Goal: Information Seeking & Learning: Learn about a topic

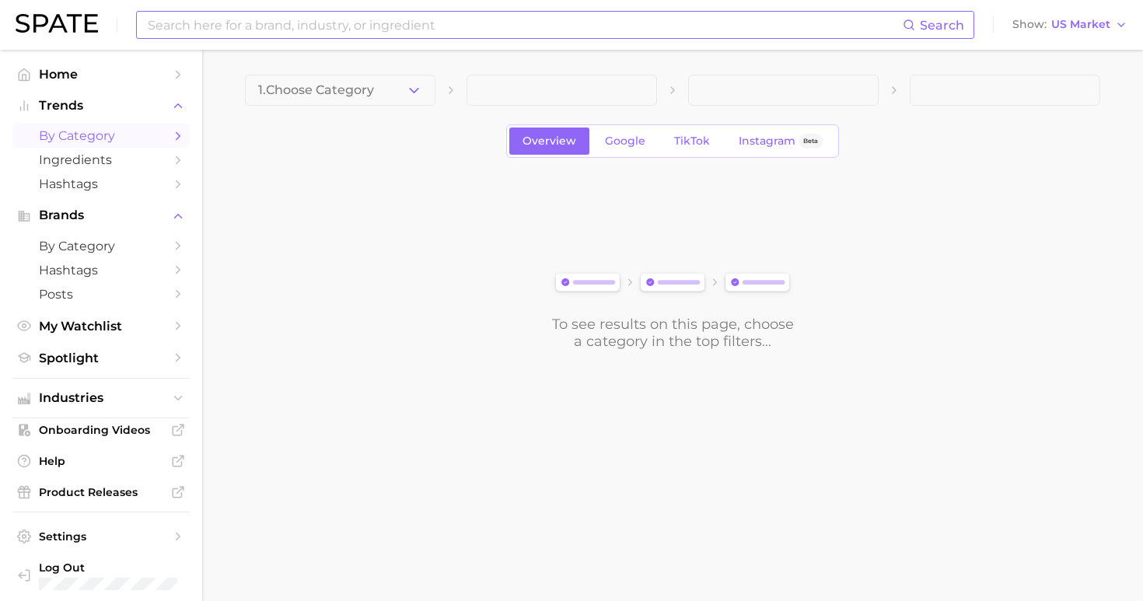
click at [481, 19] on input at bounding box center [524, 25] width 757 height 26
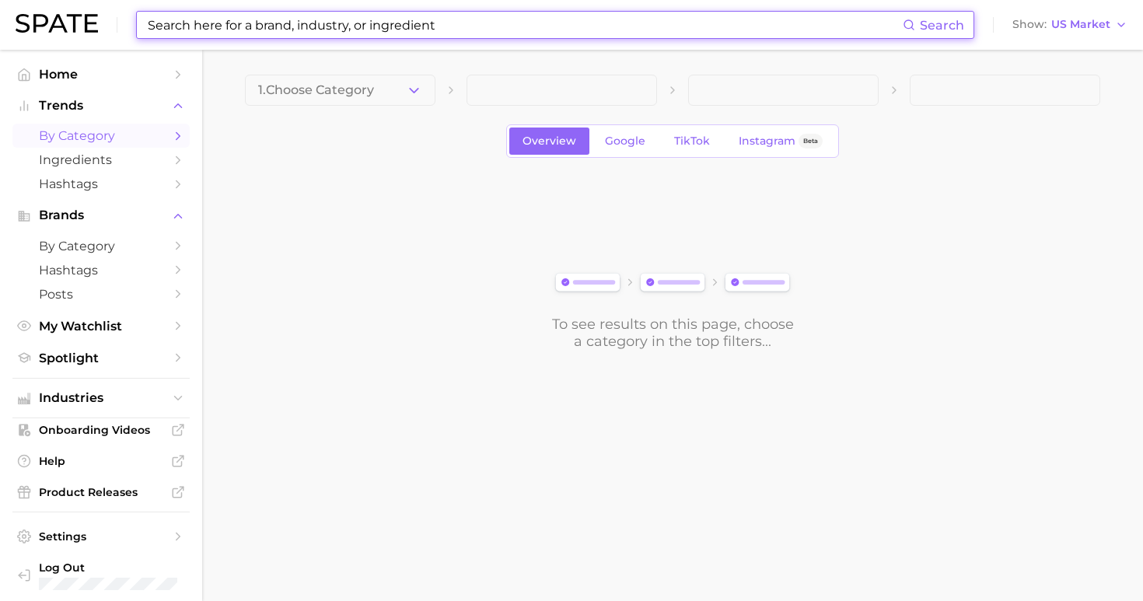
click at [439, 23] on input at bounding box center [524, 25] width 757 height 26
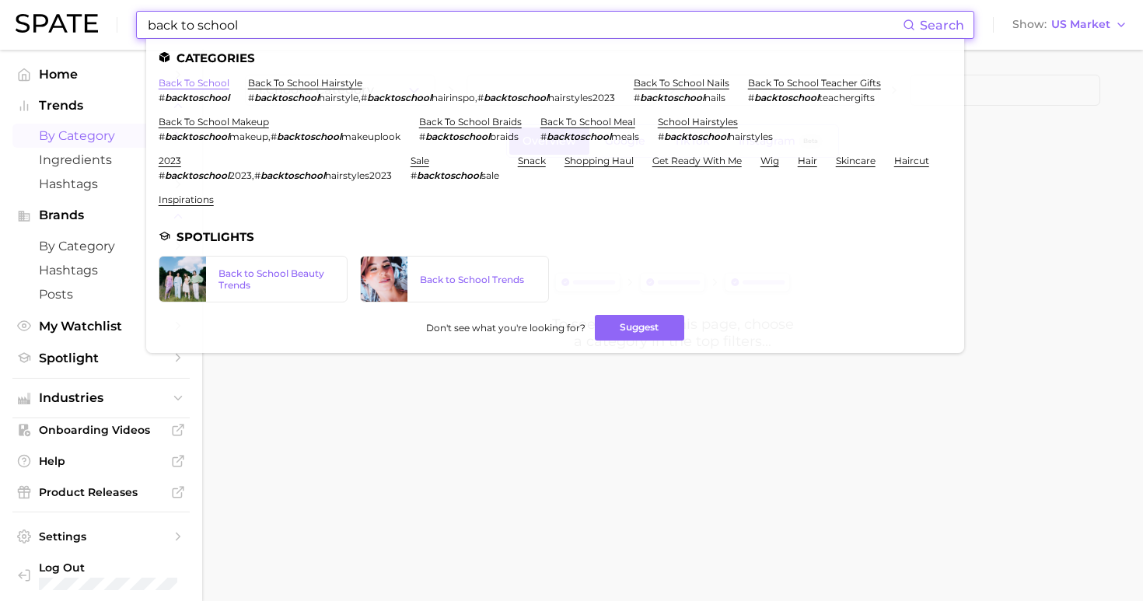
type input "back to school"
click at [201, 86] on link "back to school" at bounding box center [194, 83] width 71 height 12
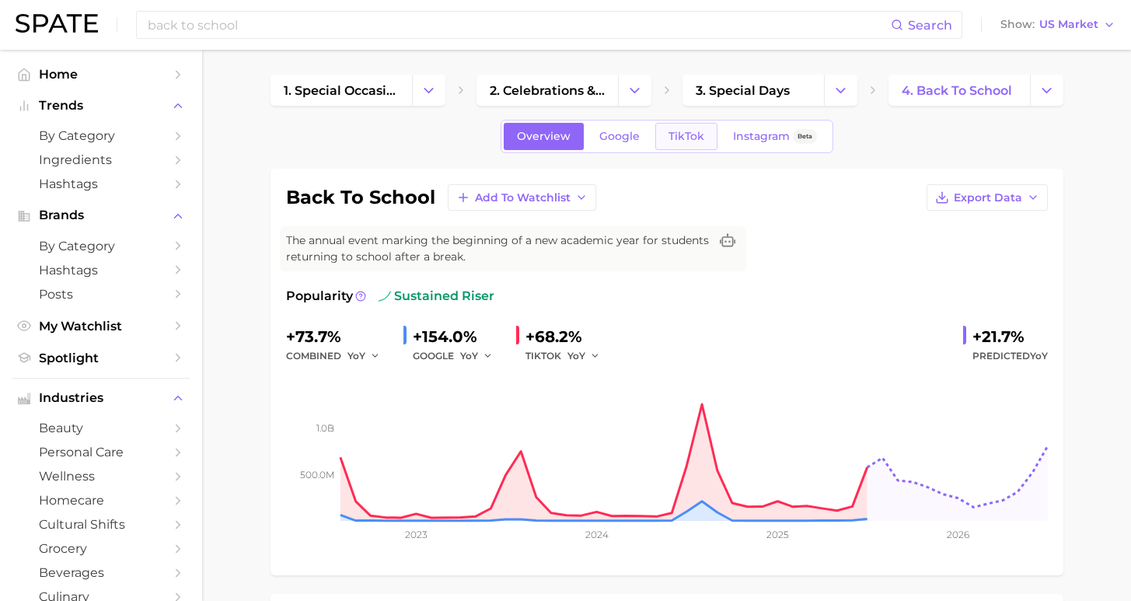
click at [692, 136] on span "TikTok" at bounding box center [687, 136] width 36 height 13
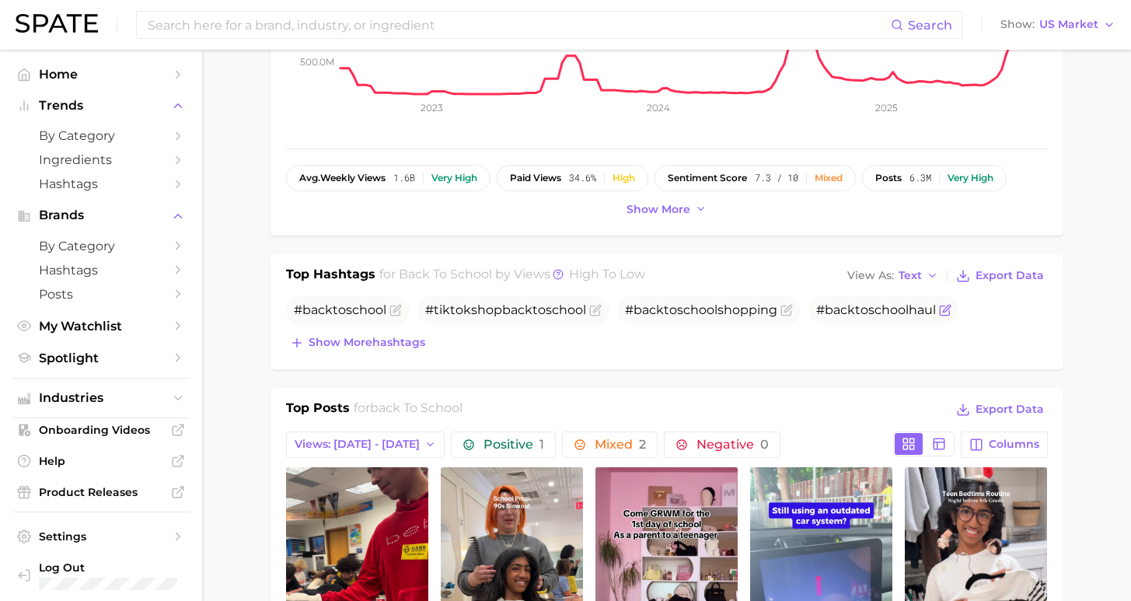
scroll to position [546, 0]
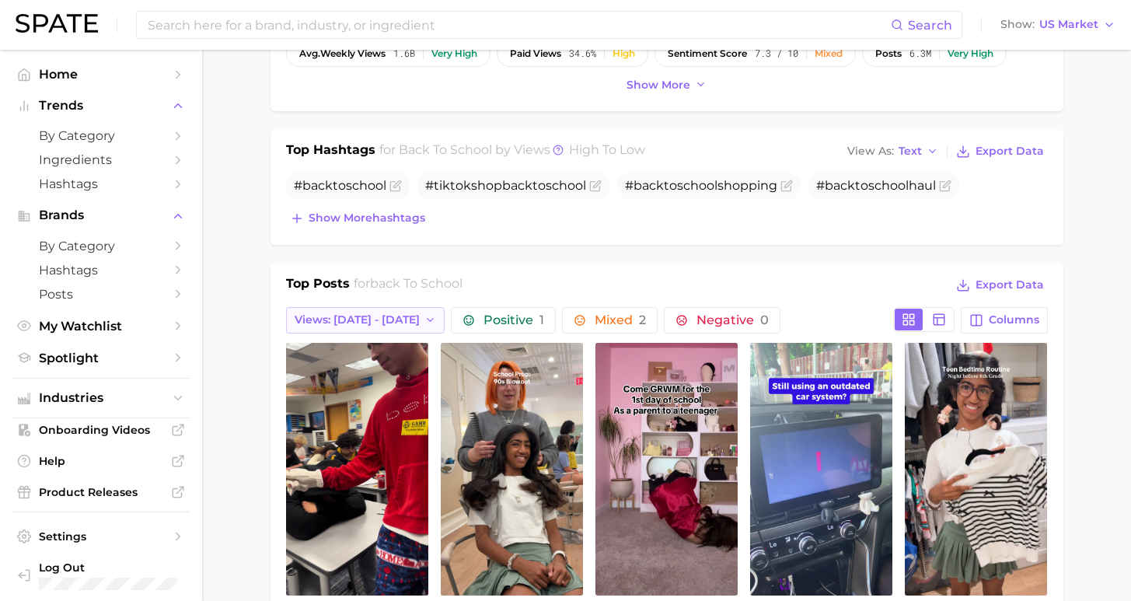
click at [372, 322] on span "Views: [DATE] - [DATE]" at bounding box center [357, 319] width 125 height 13
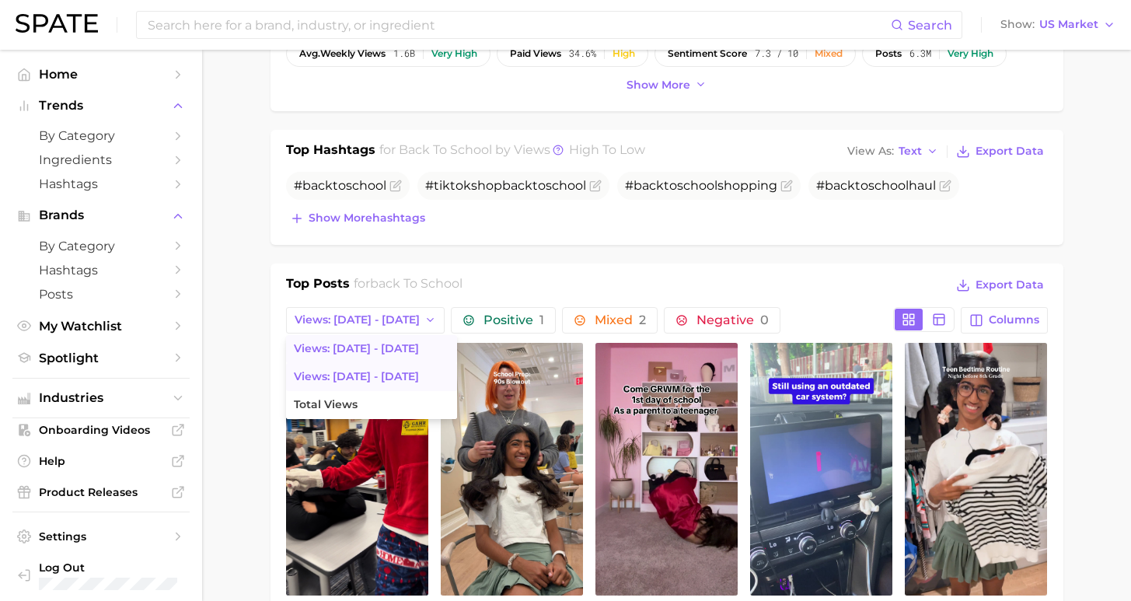
scroll to position [574, 0]
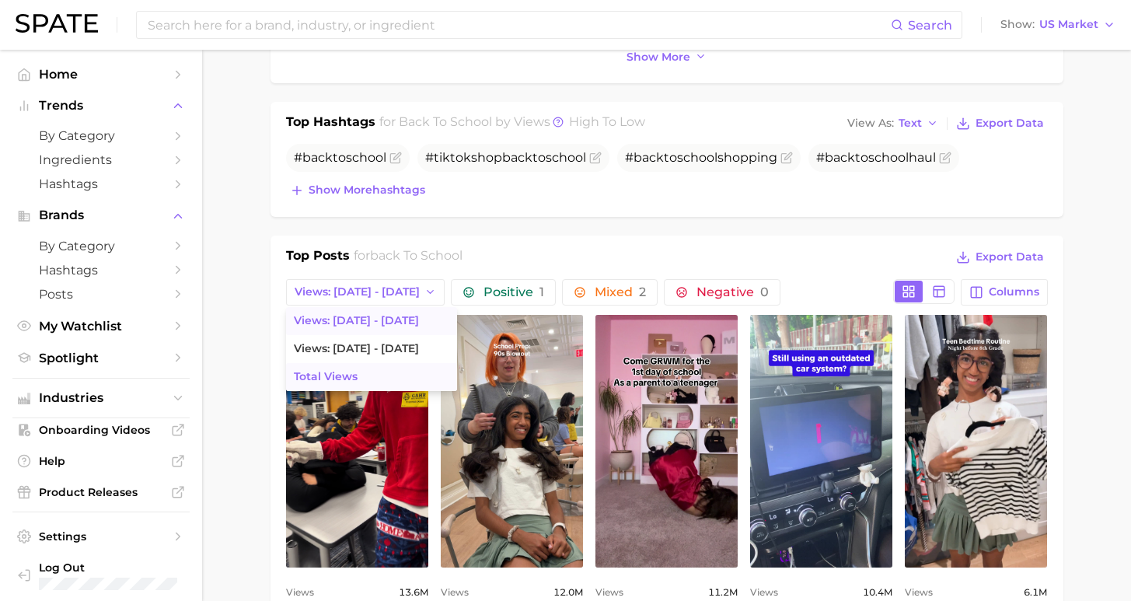
click at [376, 369] on button "Total Views" at bounding box center [371, 377] width 171 height 28
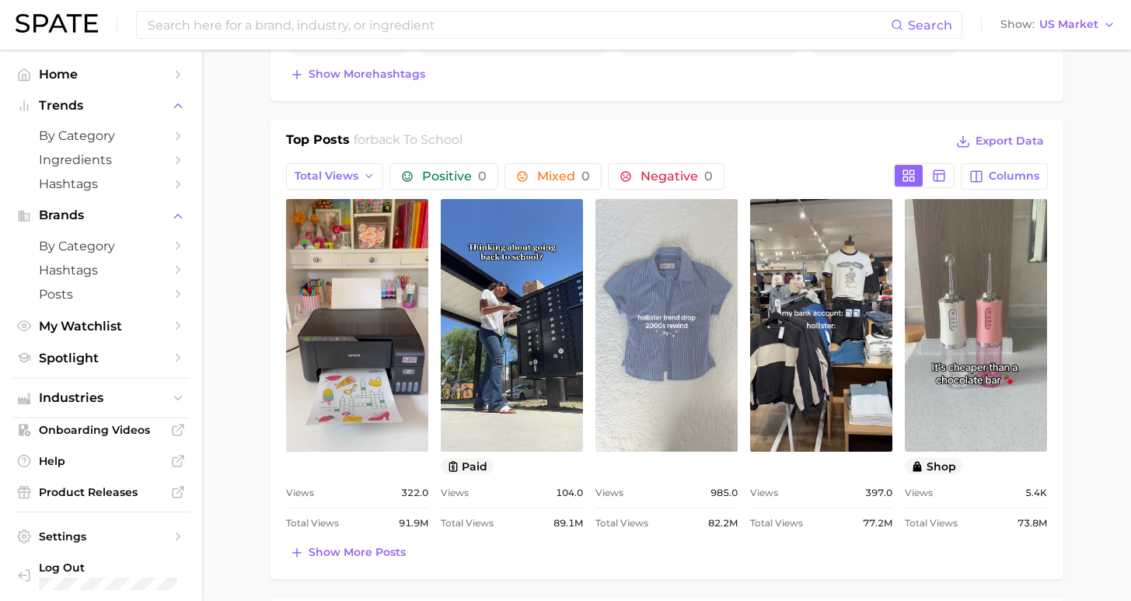
scroll to position [809, 0]
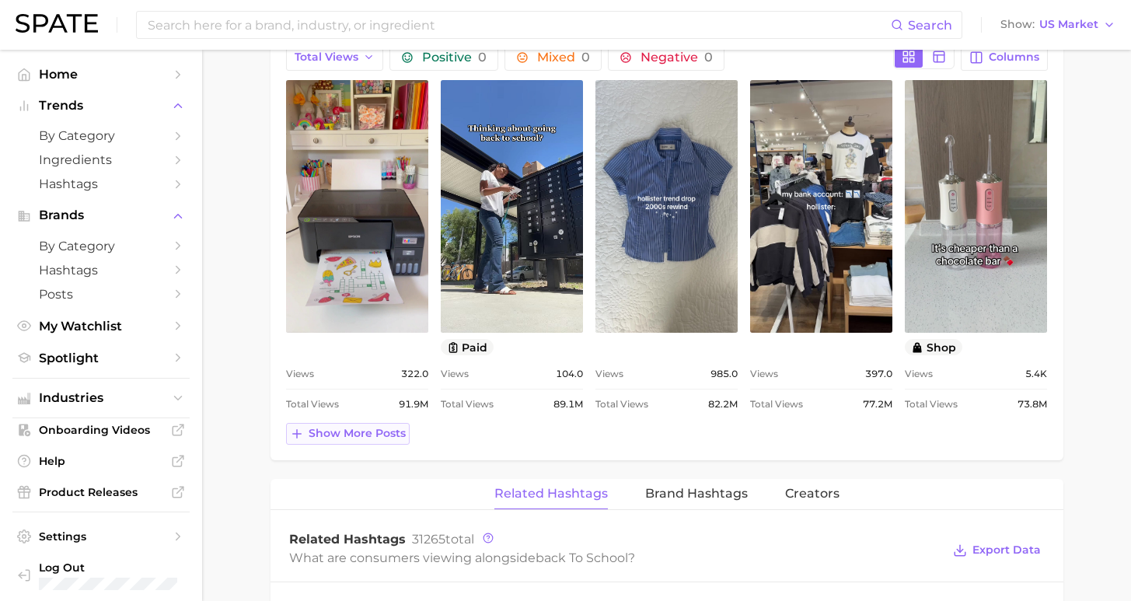
click at [372, 429] on span "Show more posts" at bounding box center [357, 433] width 97 height 13
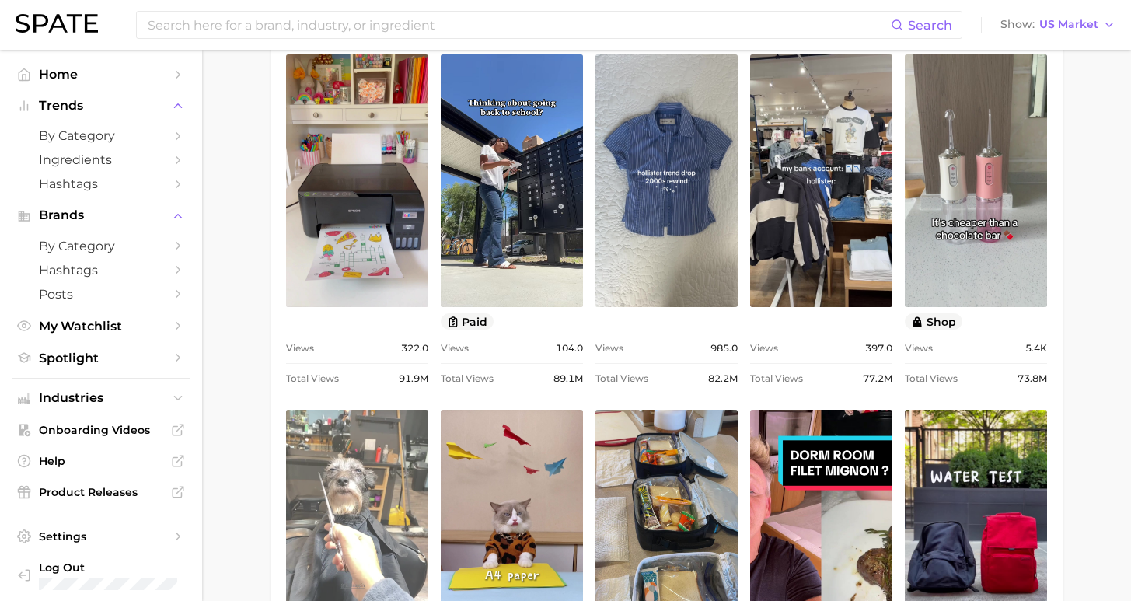
scroll to position [862, 0]
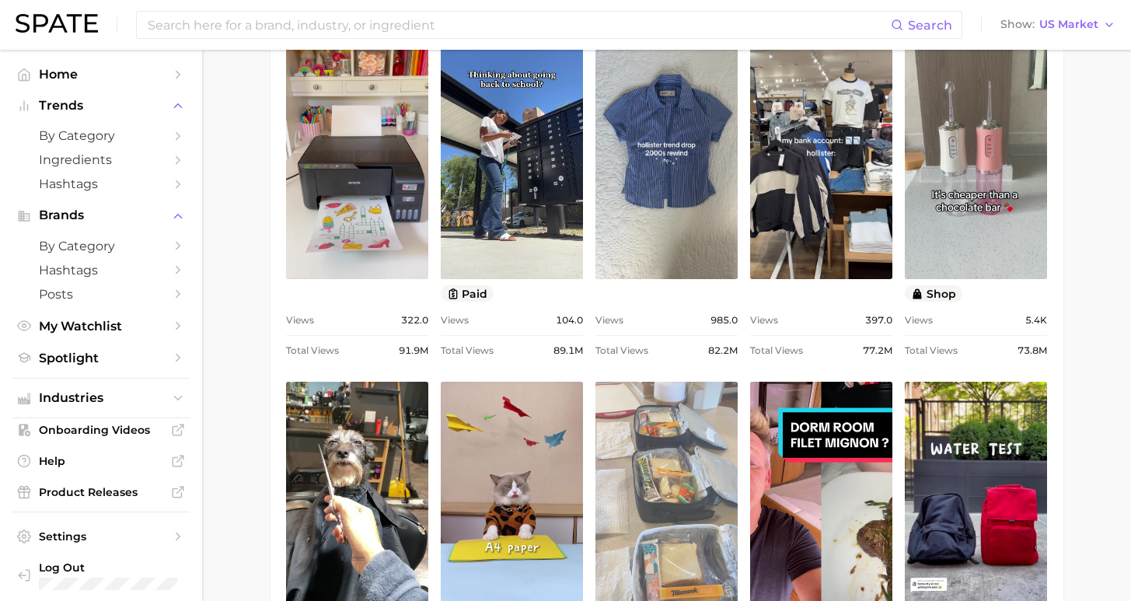
click at [659, 456] on link "view post on TikTok" at bounding box center [667, 508] width 142 height 253
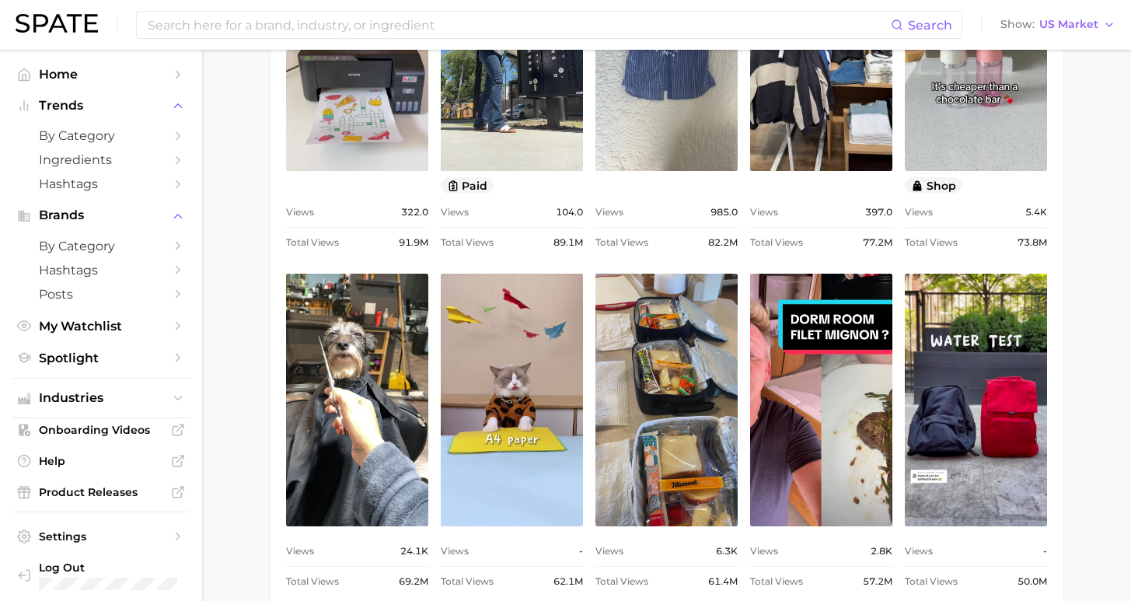
scroll to position [1234, 0]
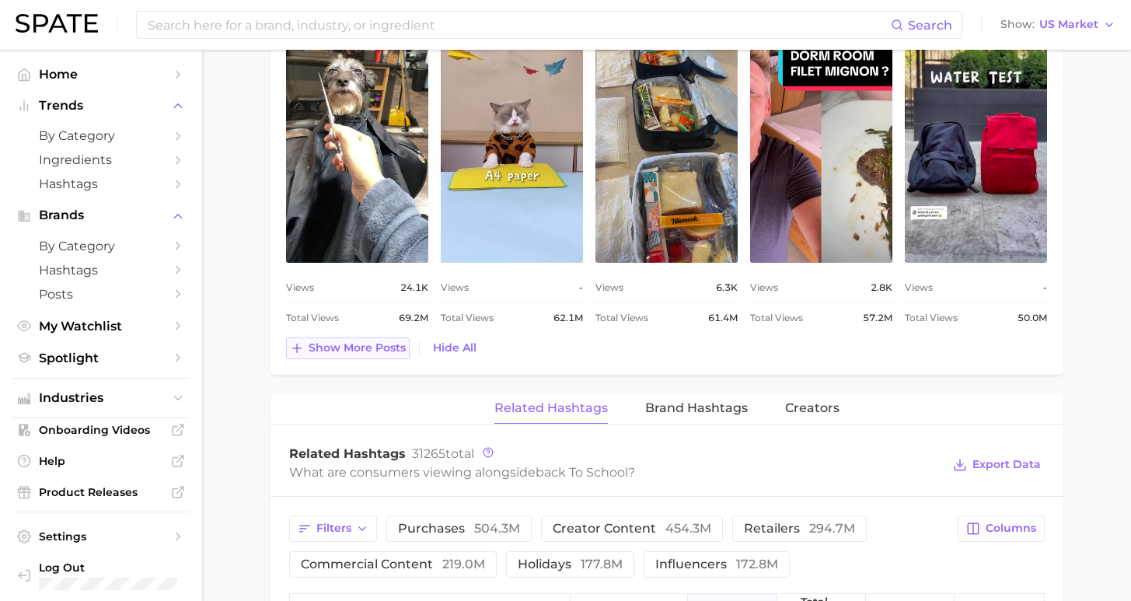
click at [375, 350] on span "Show more posts" at bounding box center [357, 347] width 97 height 13
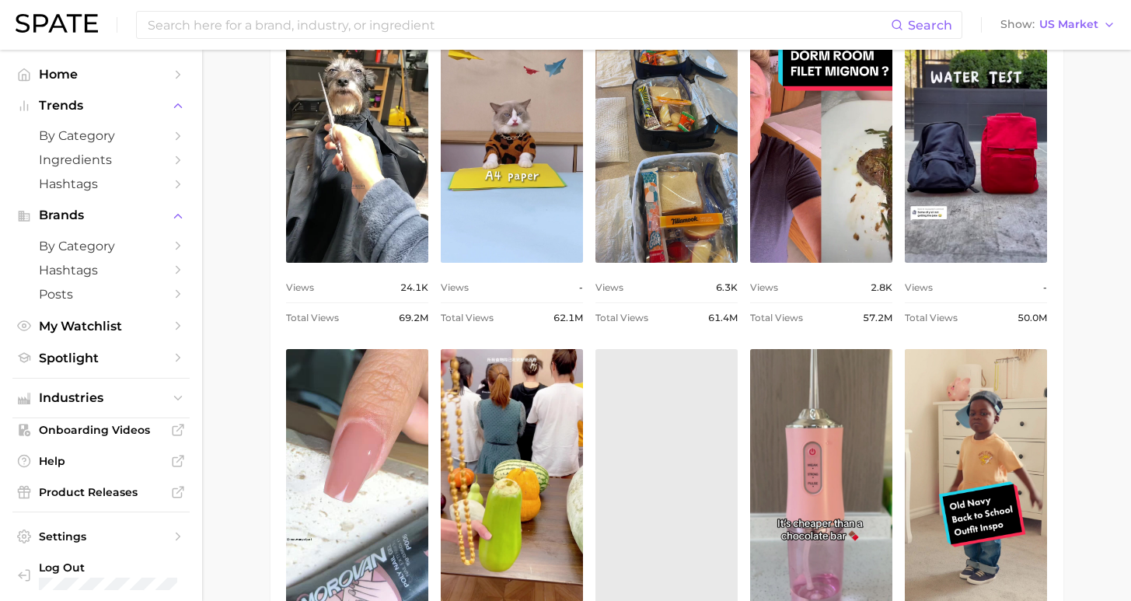
scroll to position [0, 0]
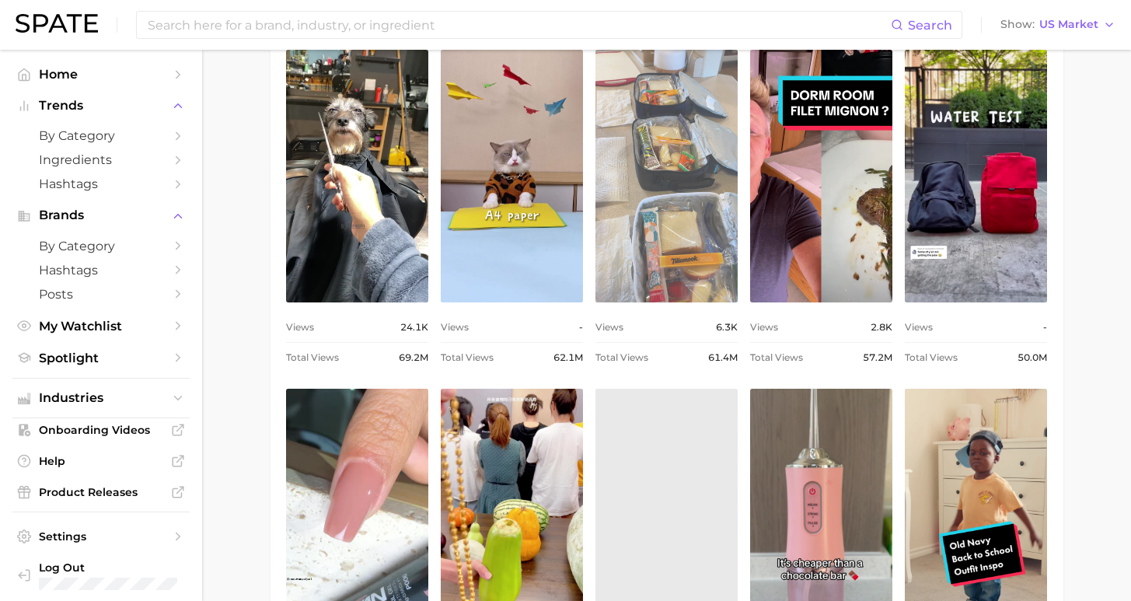
click at [704, 239] on link "view post on TikTok" at bounding box center [667, 176] width 142 height 253
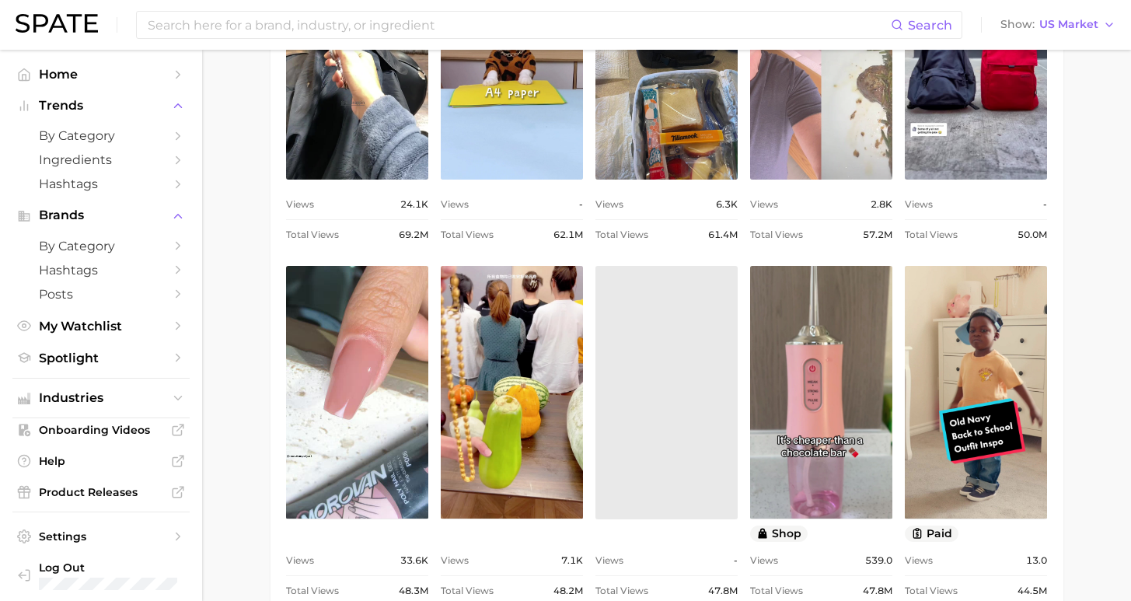
scroll to position [1443, 0]
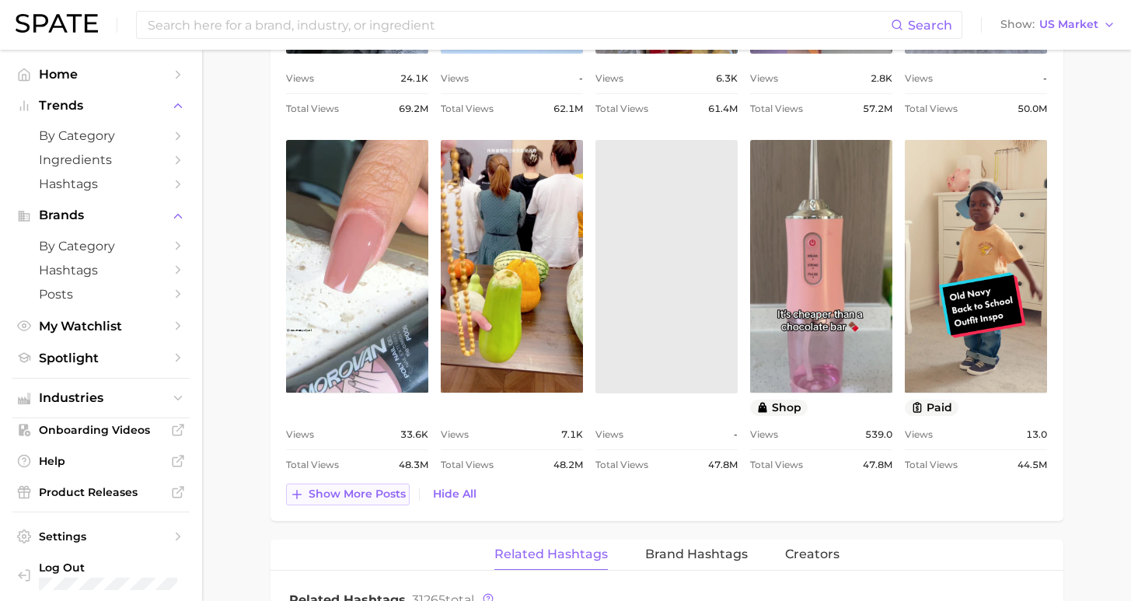
click at [358, 494] on span "Show more posts" at bounding box center [357, 494] width 97 height 13
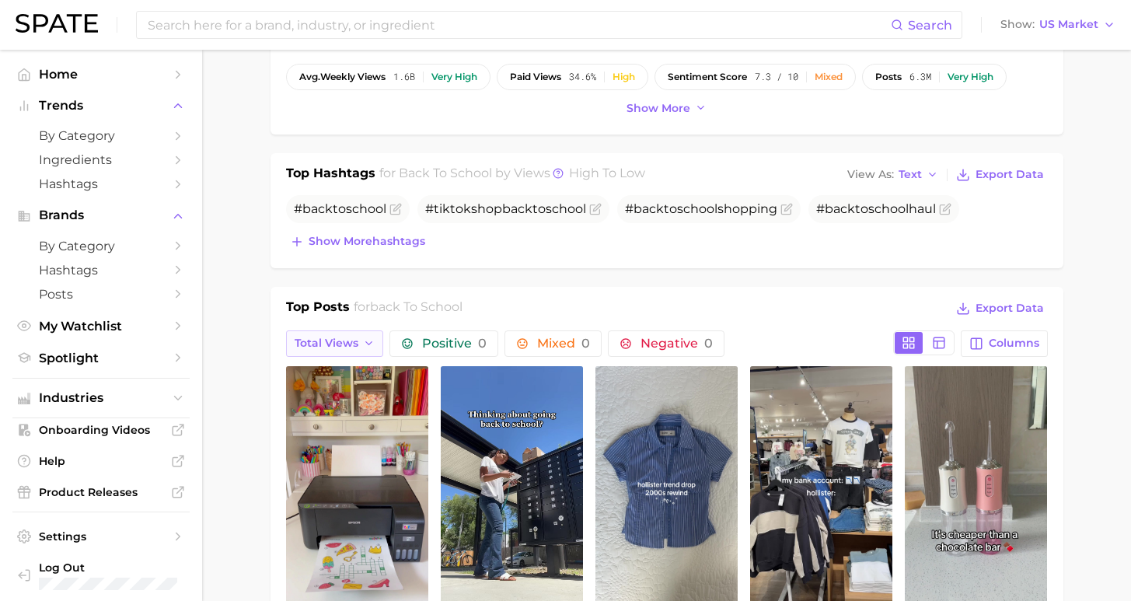
click at [331, 349] on span "Total Views" at bounding box center [327, 343] width 64 height 13
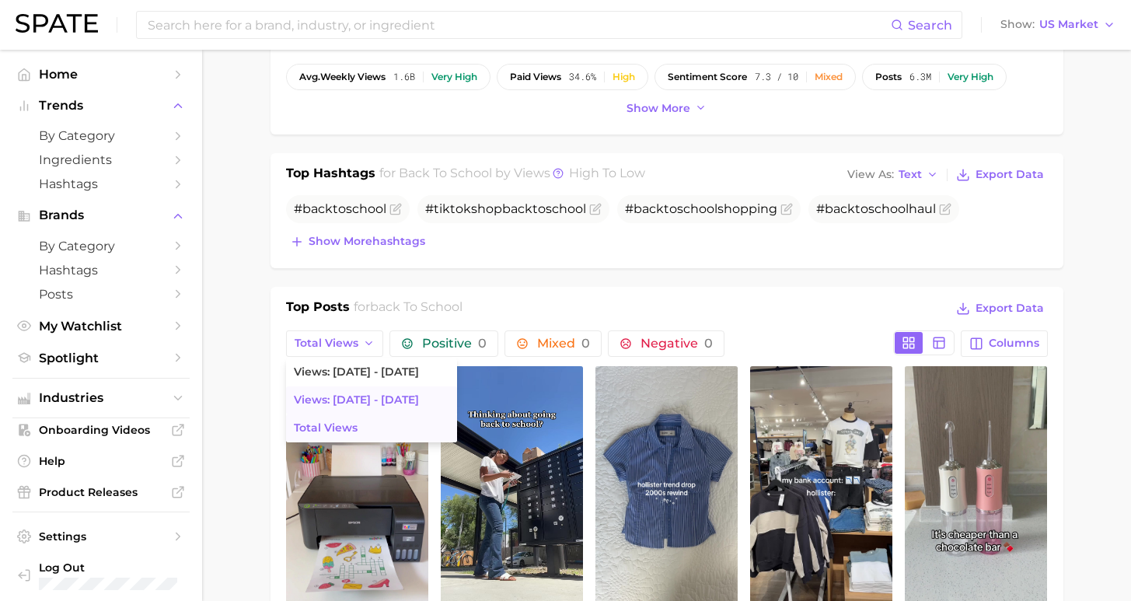
click at [351, 404] on span "Views: [DATE] - [DATE]" at bounding box center [356, 399] width 125 height 13
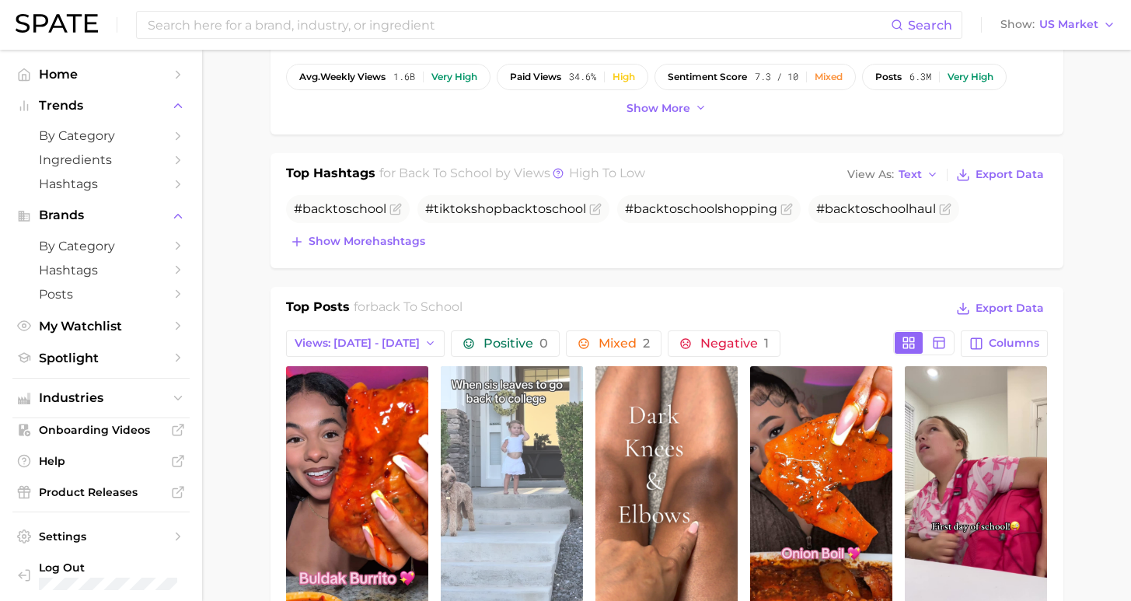
scroll to position [0, 0]
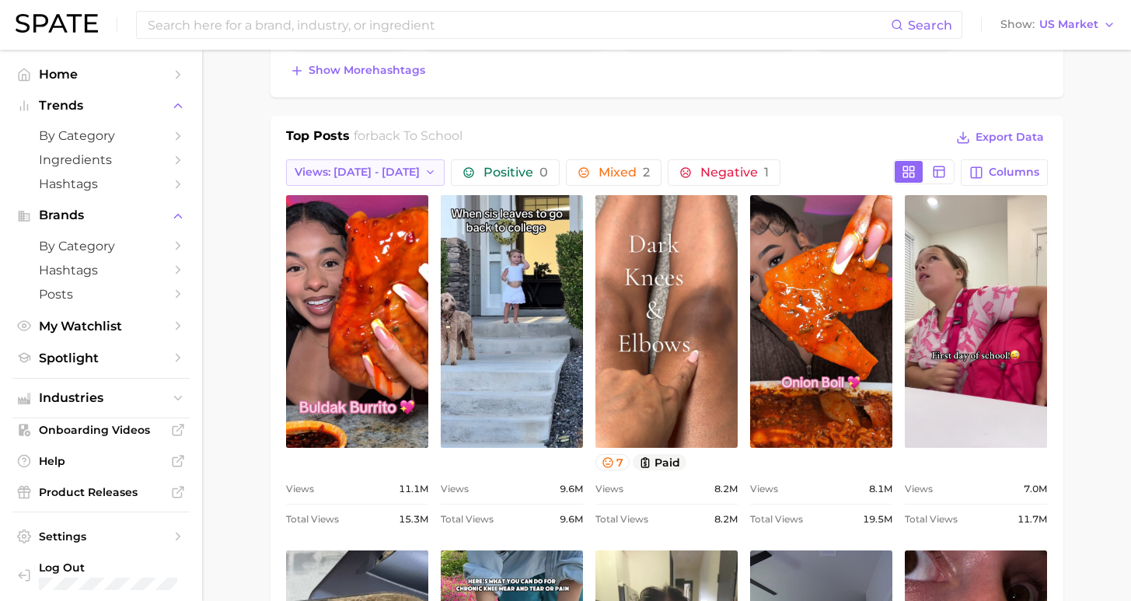
click at [357, 165] on button "Views: [DATE] - [DATE]" at bounding box center [365, 172] width 159 height 26
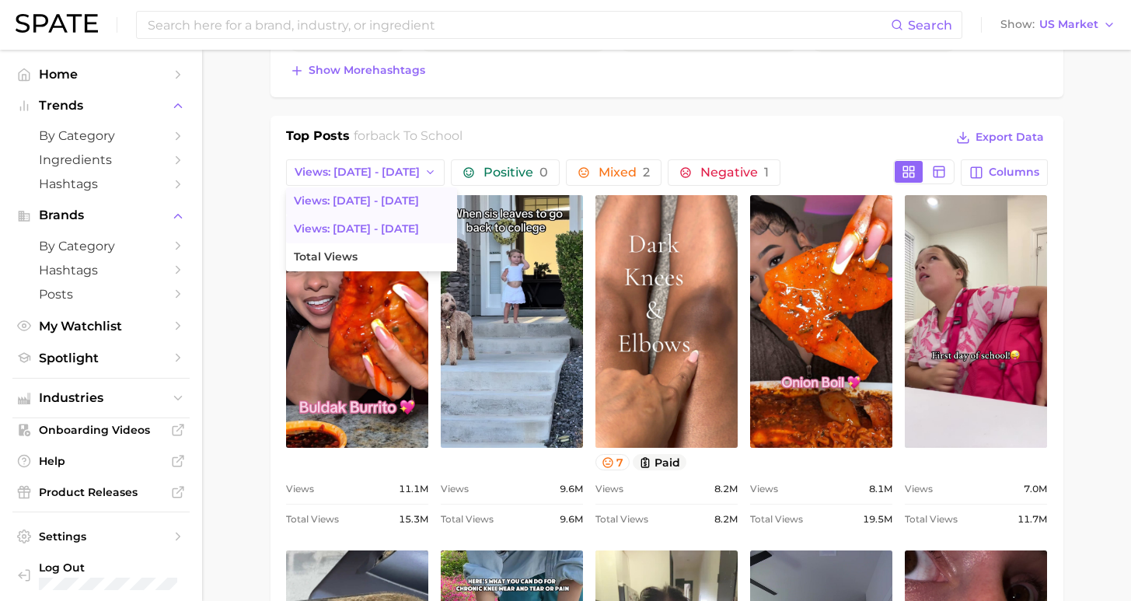
click at [358, 194] on span "Views: [DATE] - [DATE]" at bounding box center [356, 200] width 125 height 13
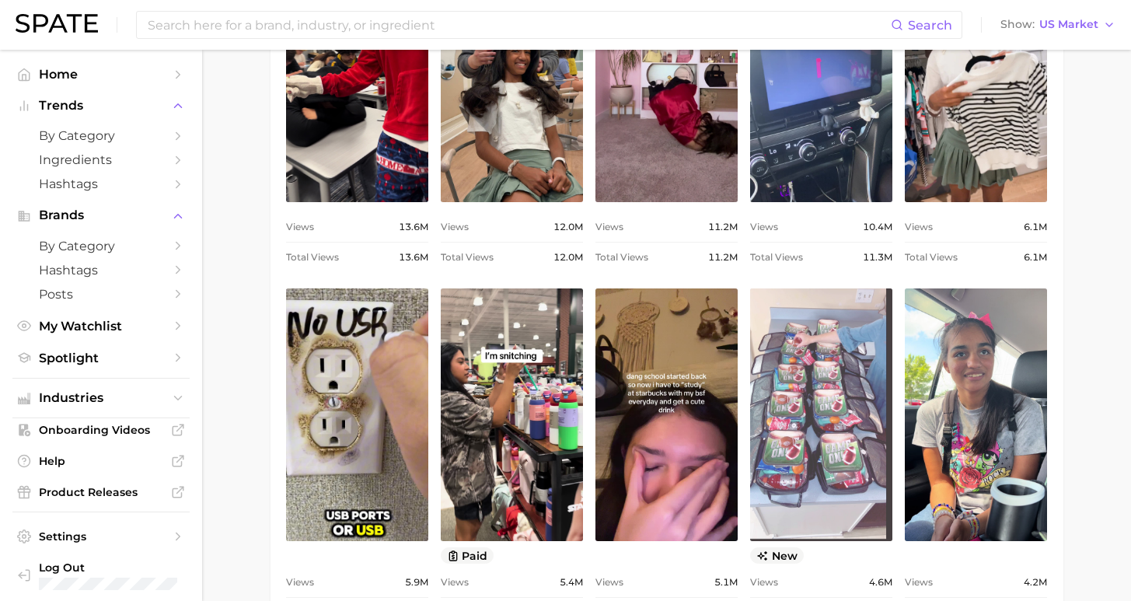
click at [816, 327] on link "view post on TikTok" at bounding box center [821, 414] width 142 height 253
